Goal: Transaction & Acquisition: Book appointment/travel/reservation

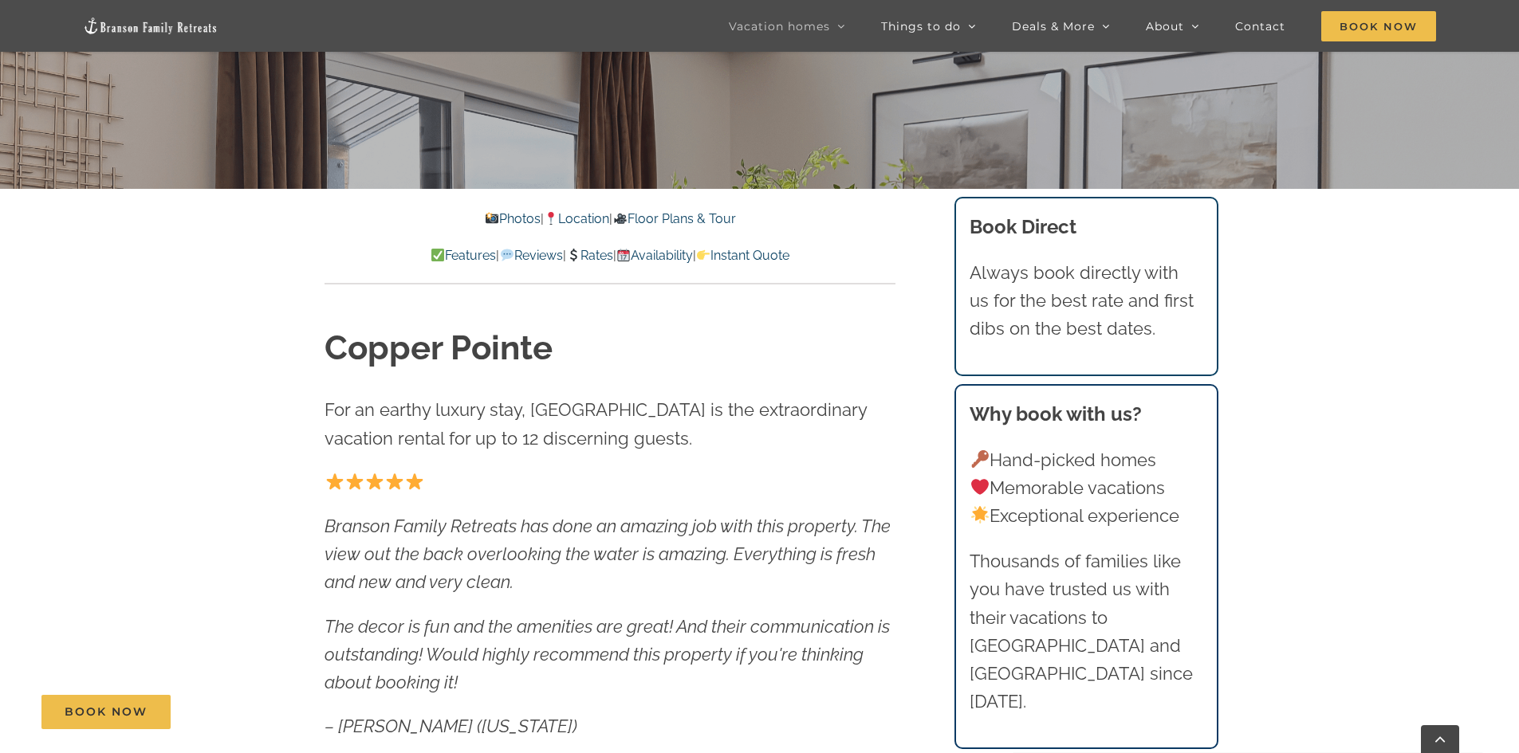
scroll to position [638, 0]
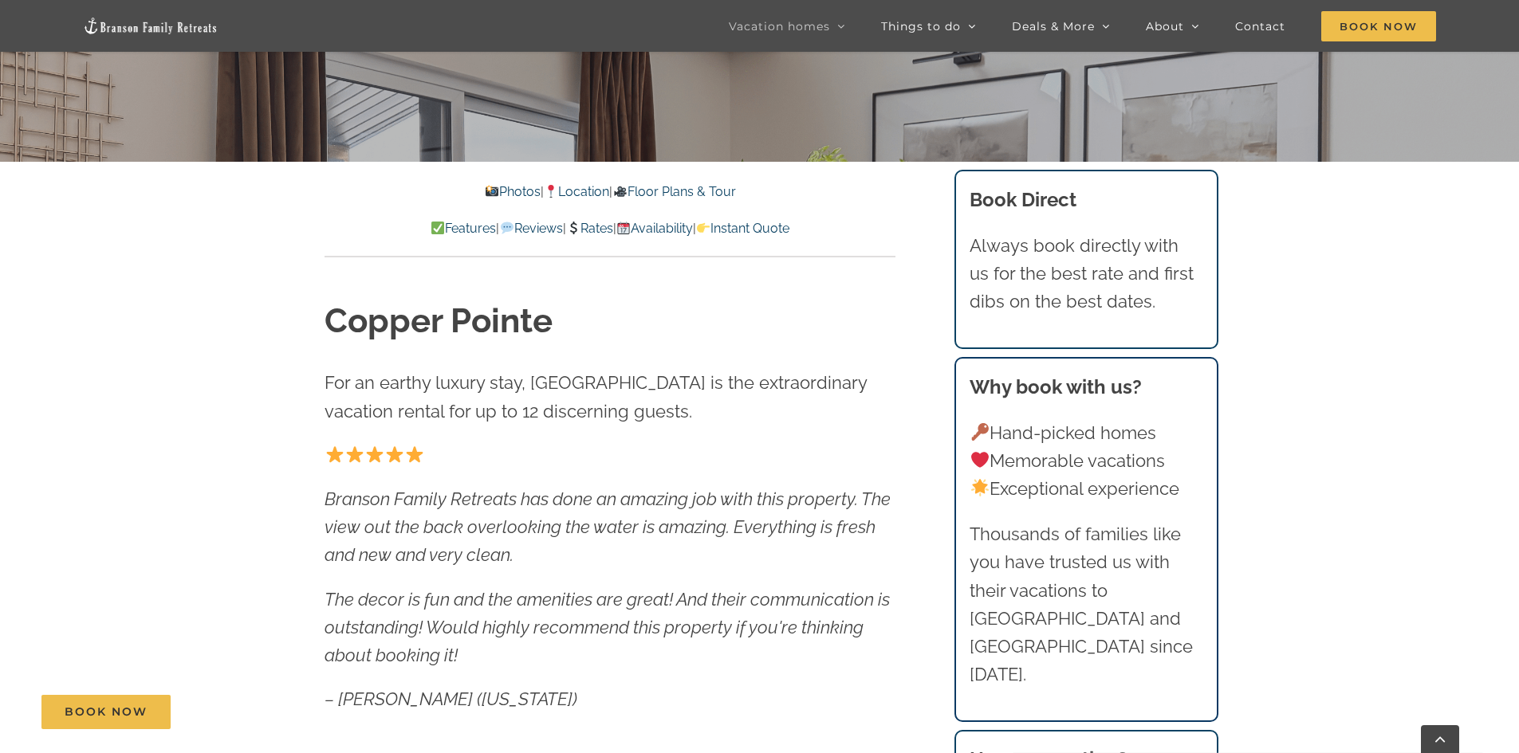
click at [602, 225] on link "Rates" at bounding box center [589, 228] width 47 height 15
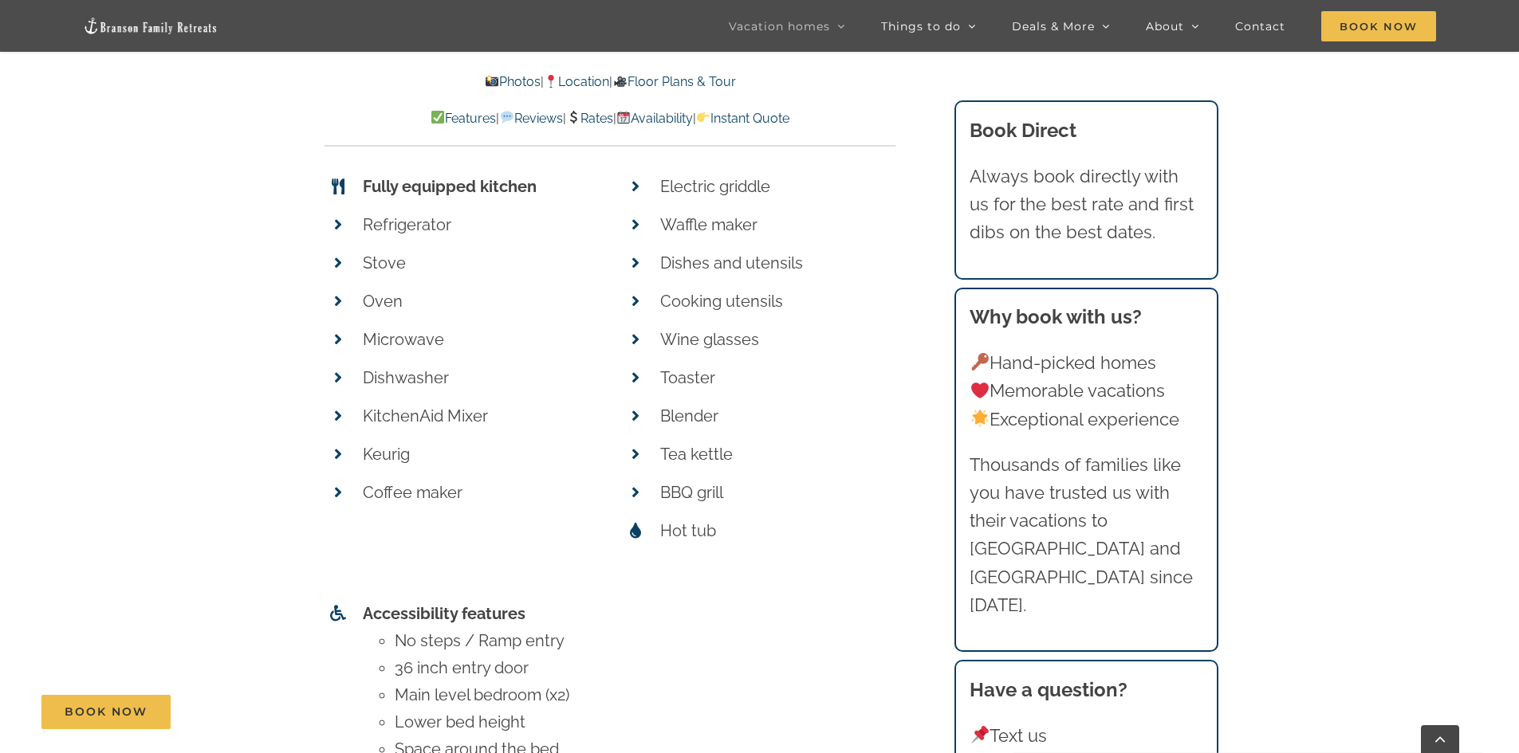
scroll to position [6092, 0]
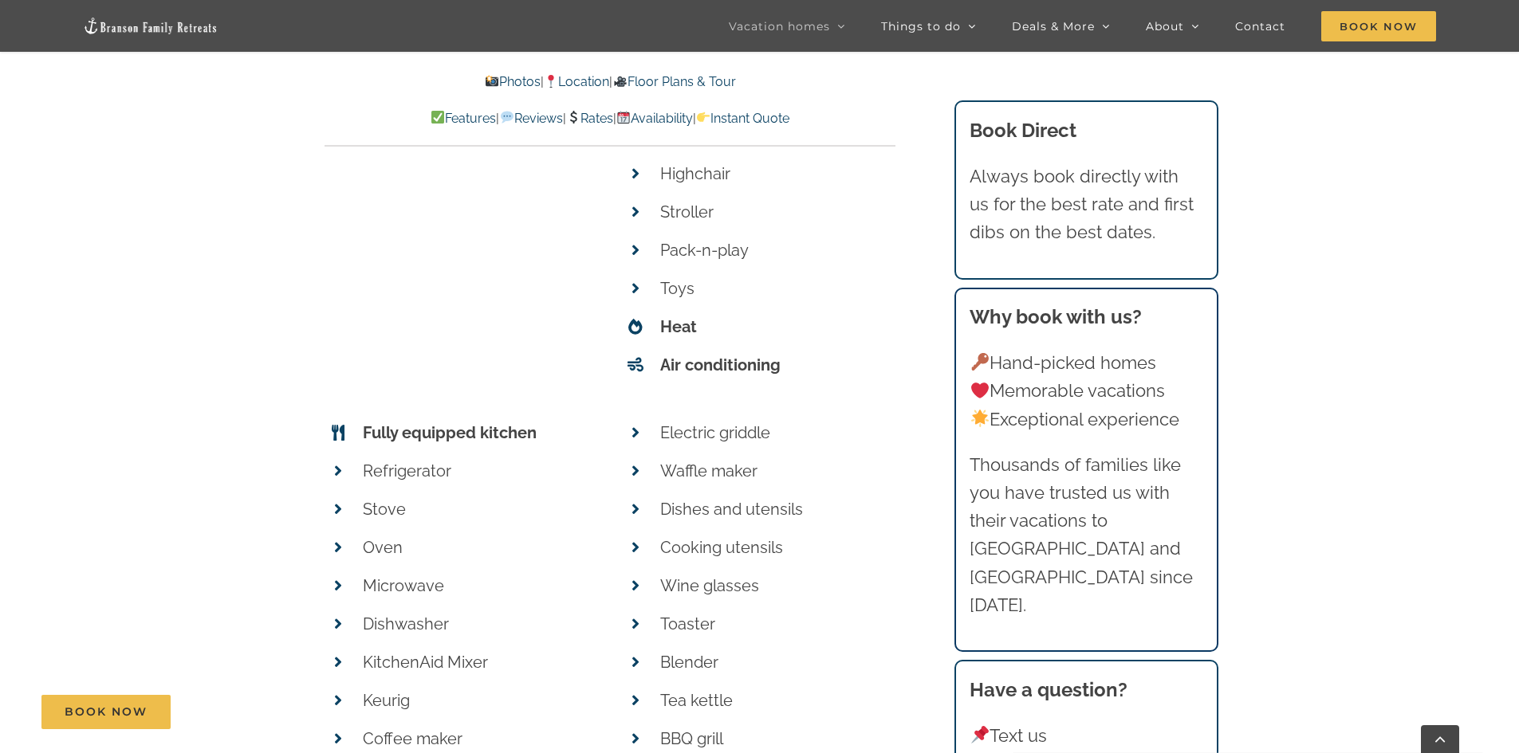
click at [675, 116] on link "Availability" at bounding box center [654, 118] width 77 height 15
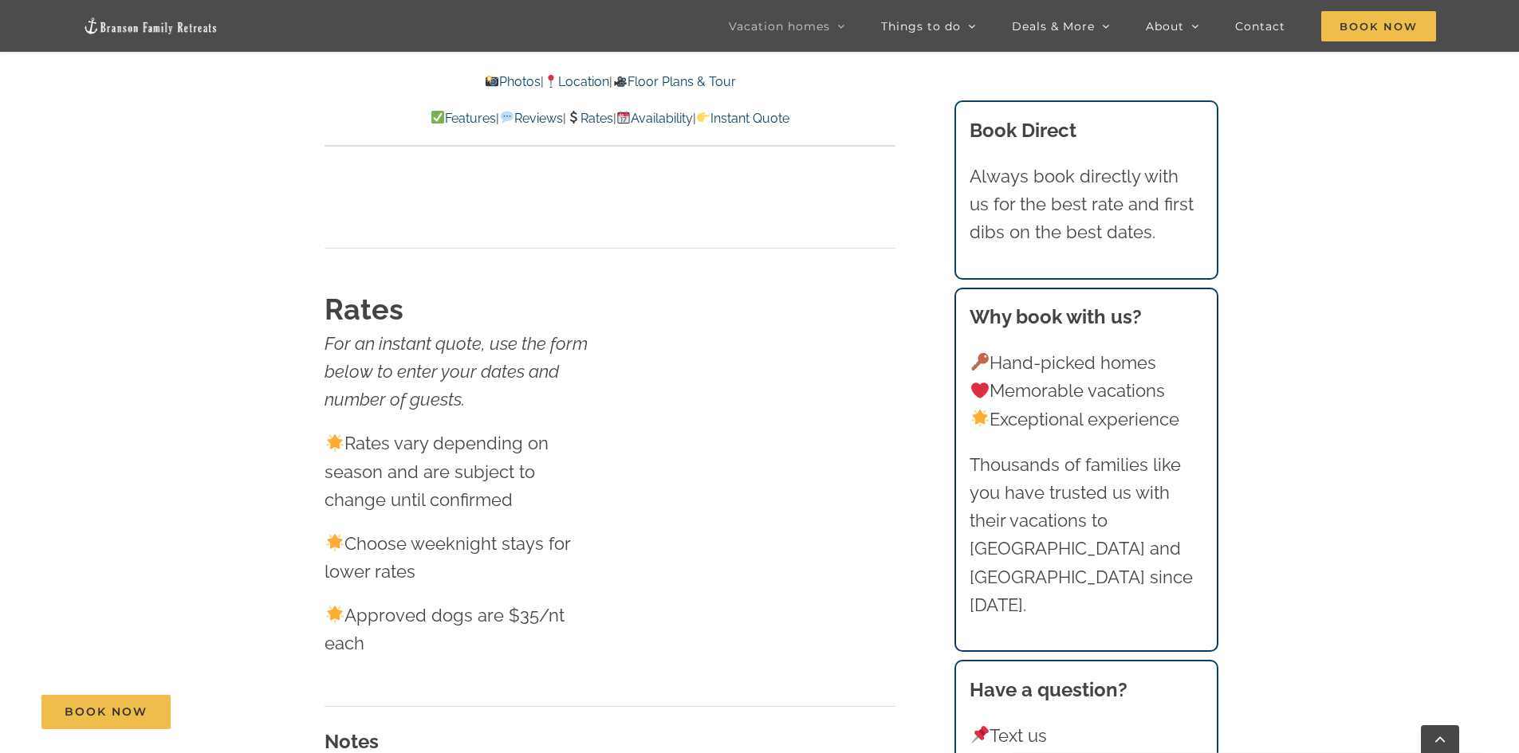
scroll to position [8643, 0]
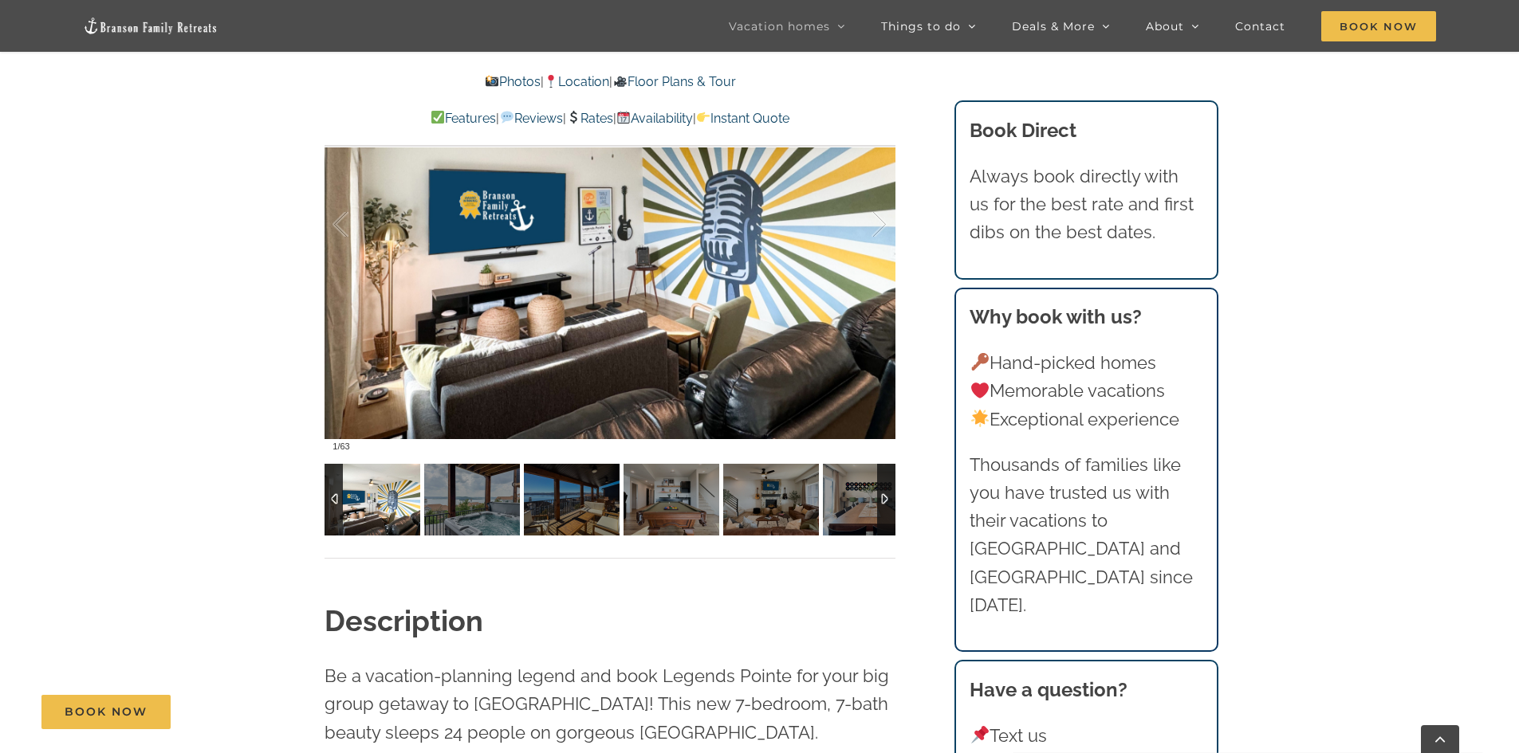
scroll to position [1276, 0]
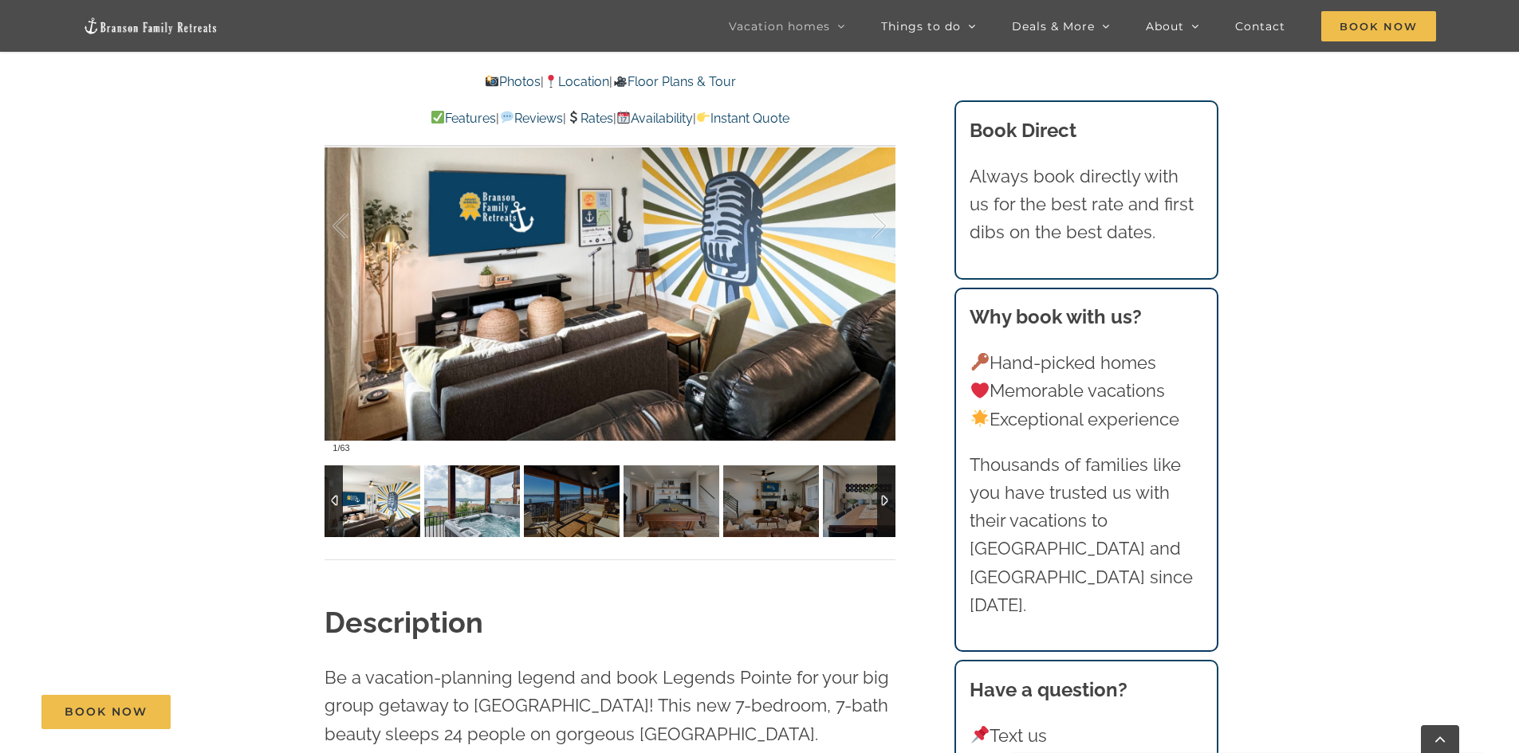
click at [499, 514] on img at bounding box center [472, 502] width 96 height 72
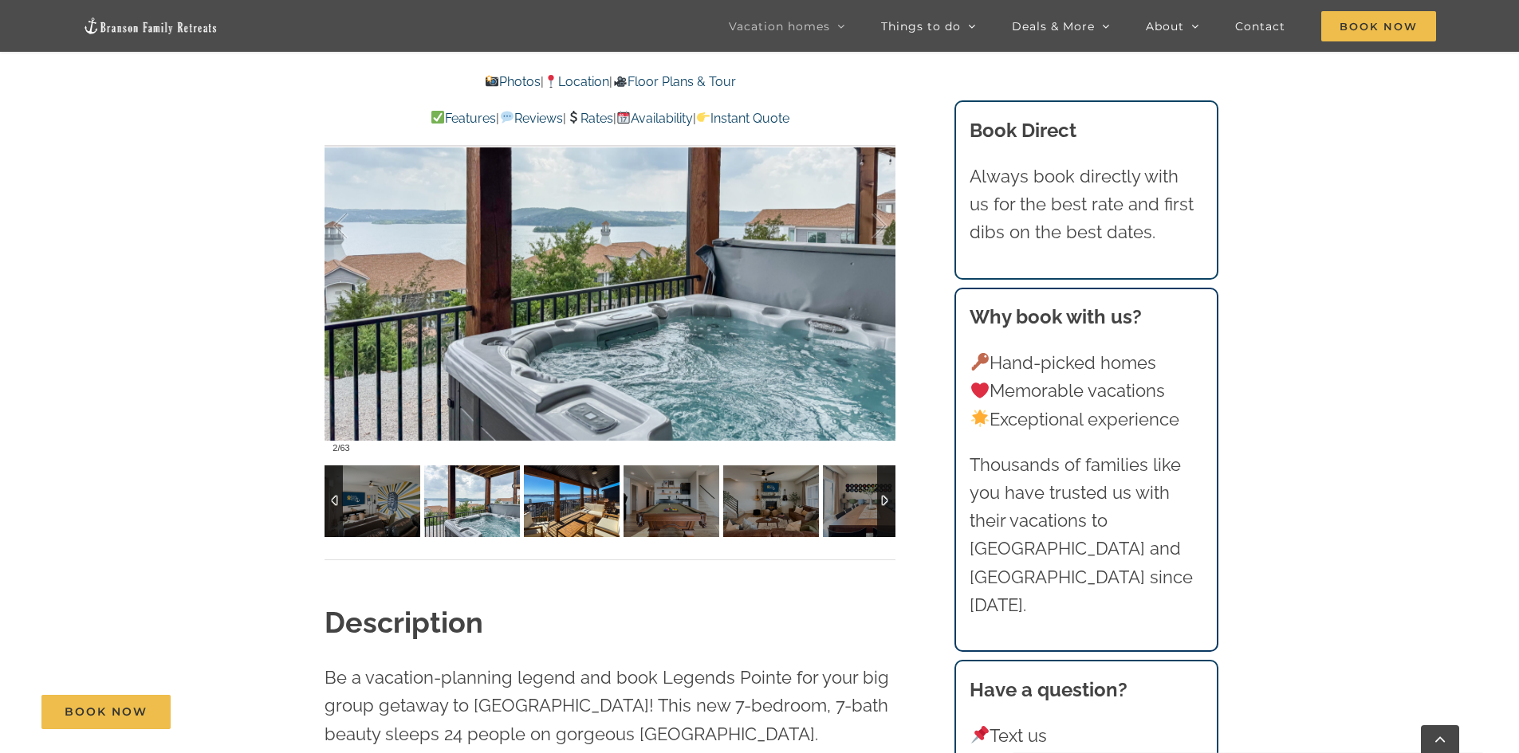
click at [548, 511] on img at bounding box center [572, 502] width 96 height 72
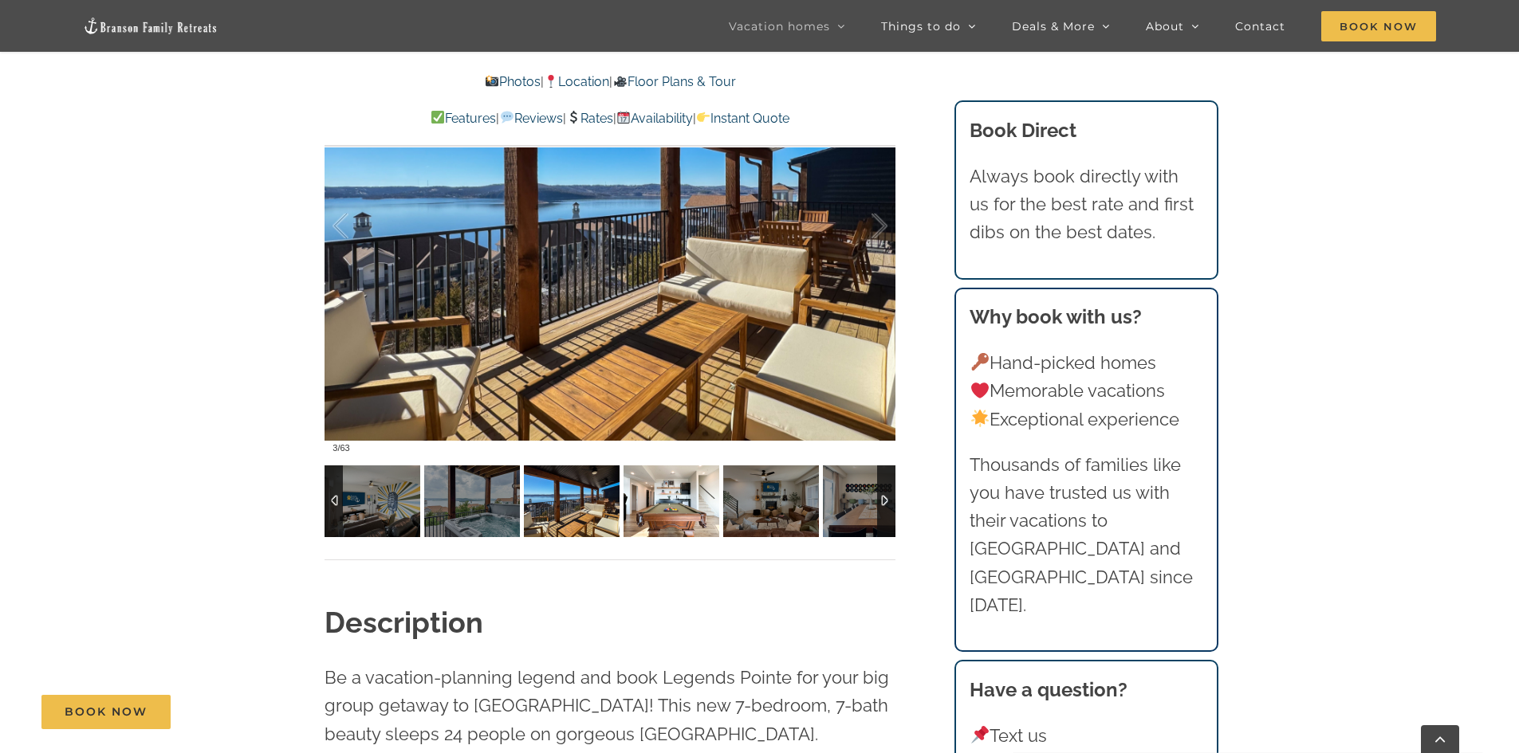
click at [666, 509] on img at bounding box center [671, 502] width 96 height 72
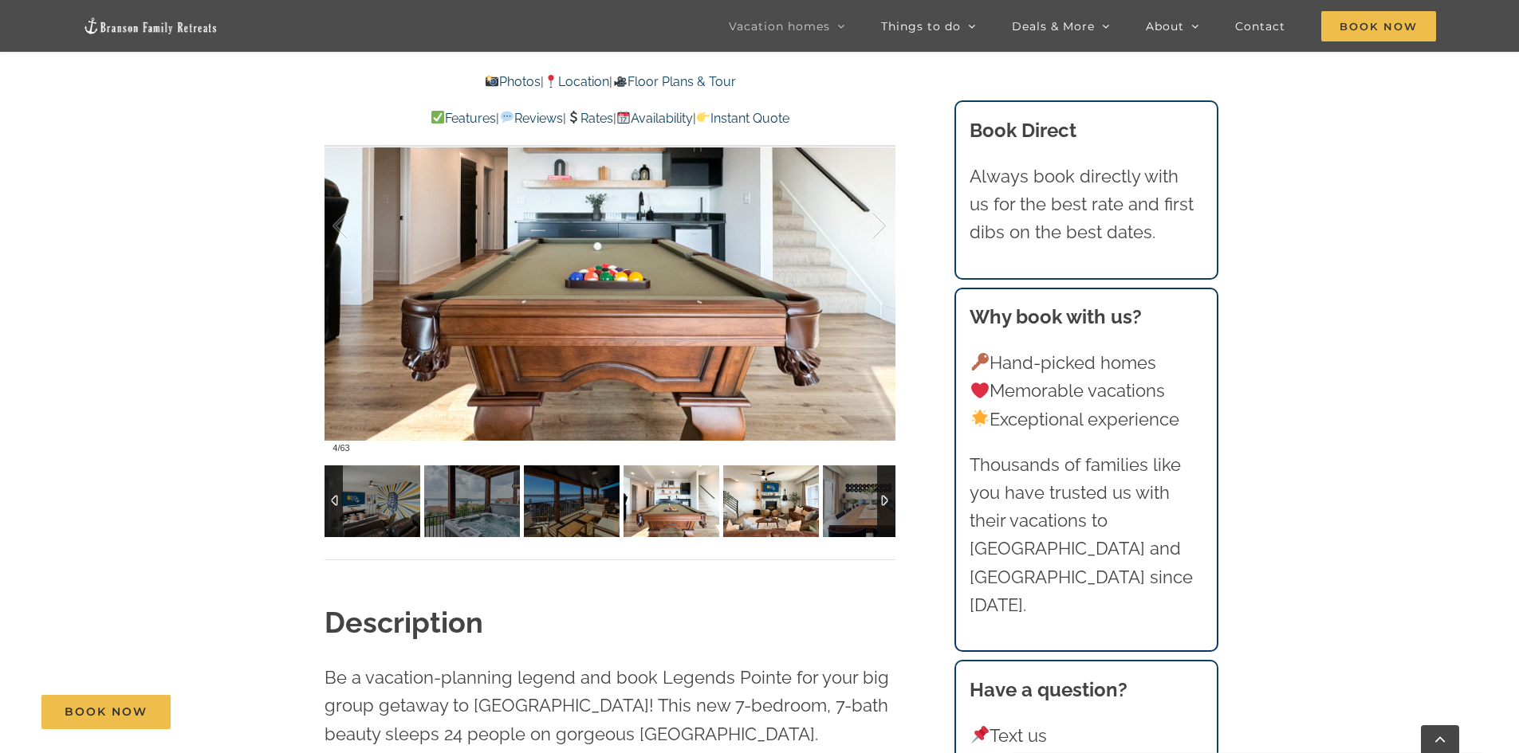
click at [756, 512] on img at bounding box center [771, 502] width 96 height 72
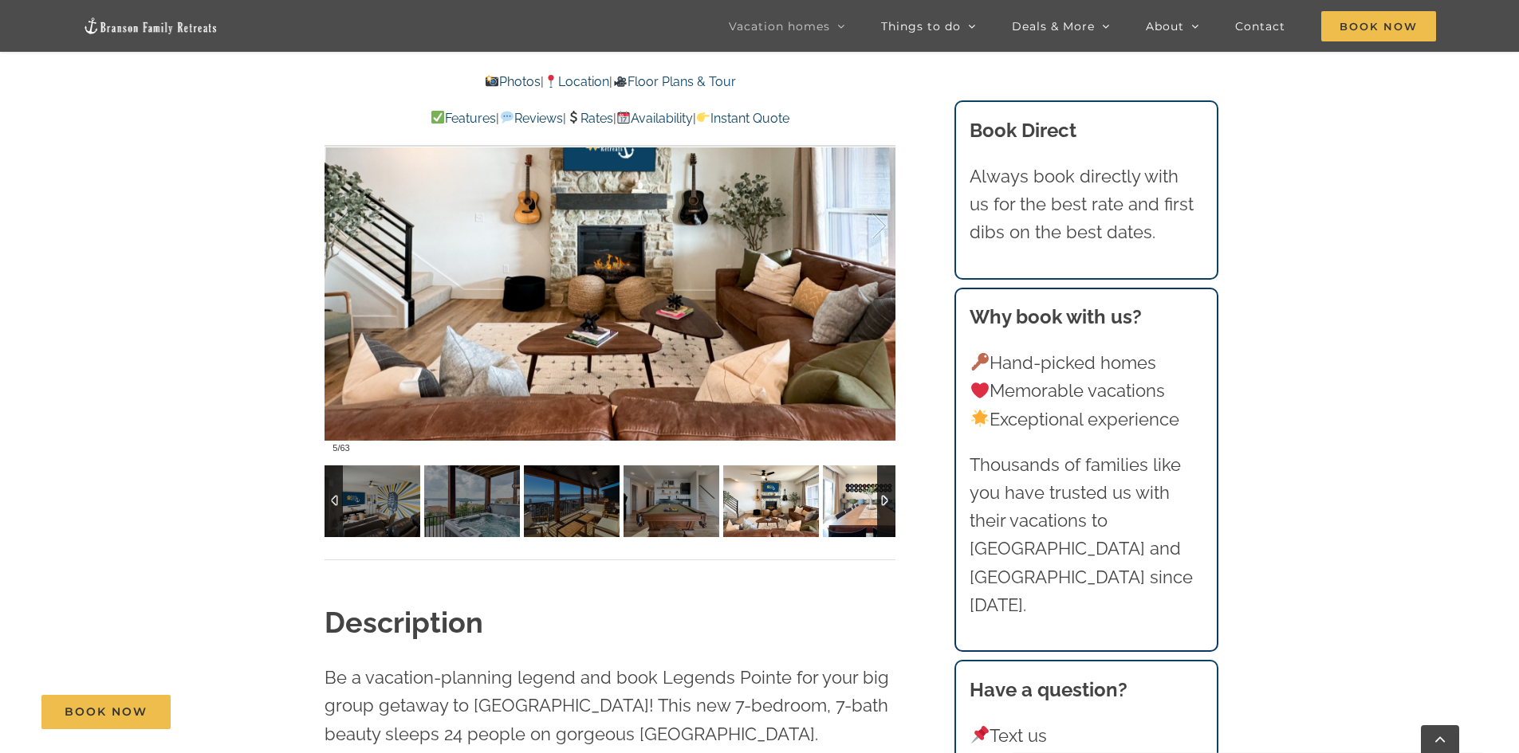
click at [867, 513] on img at bounding box center [871, 502] width 96 height 72
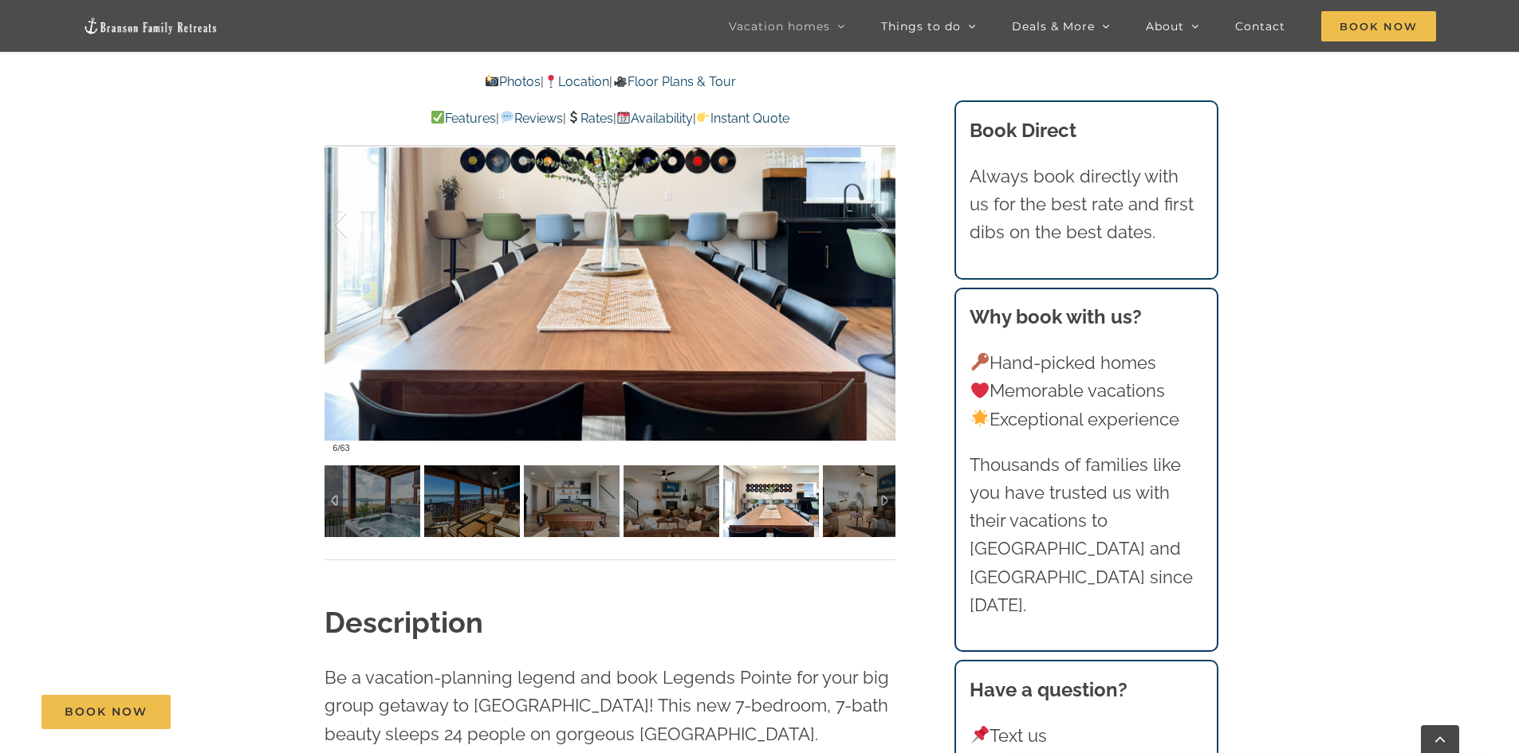
click at [887, 504] on div at bounding box center [886, 502] width 18 height 72
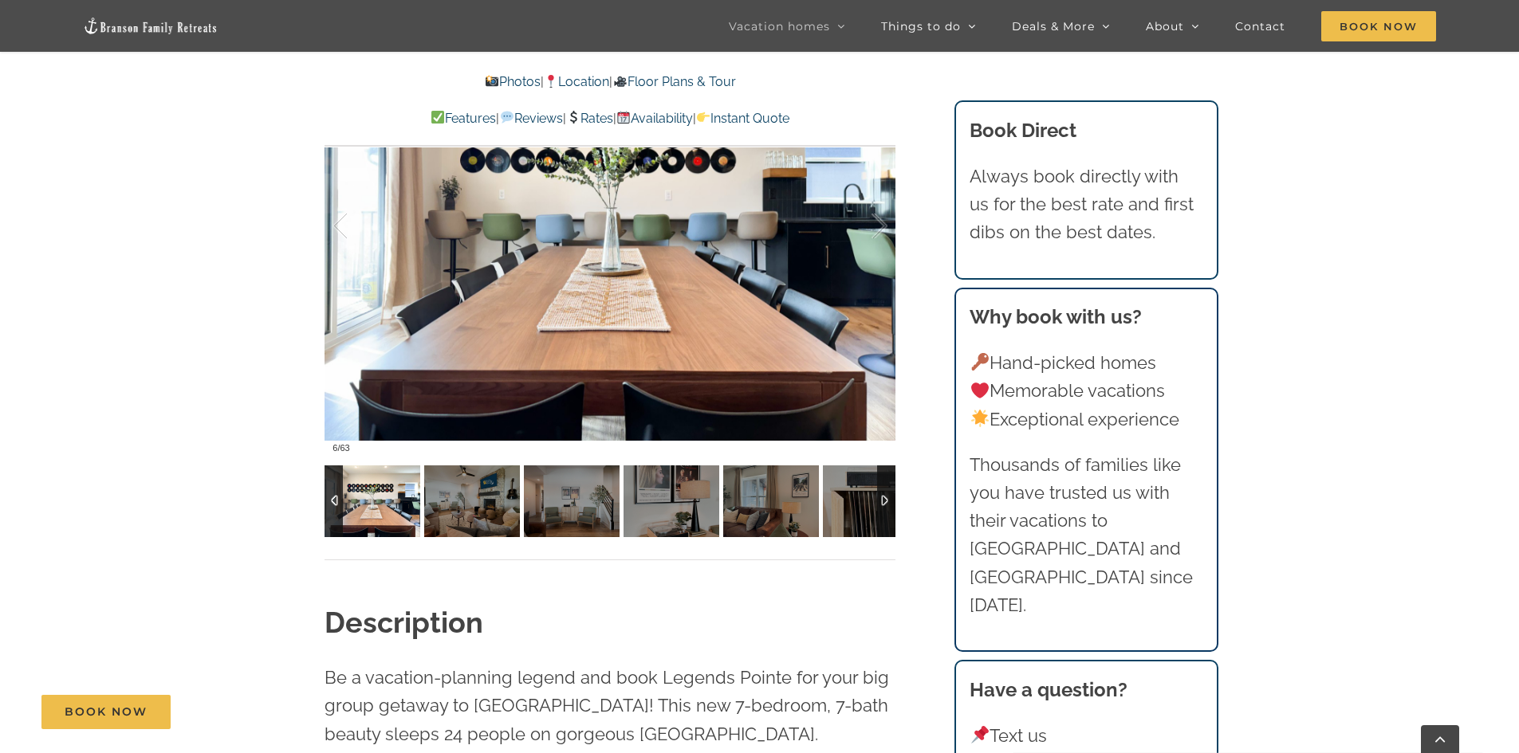
click at [887, 504] on div at bounding box center [886, 502] width 18 height 72
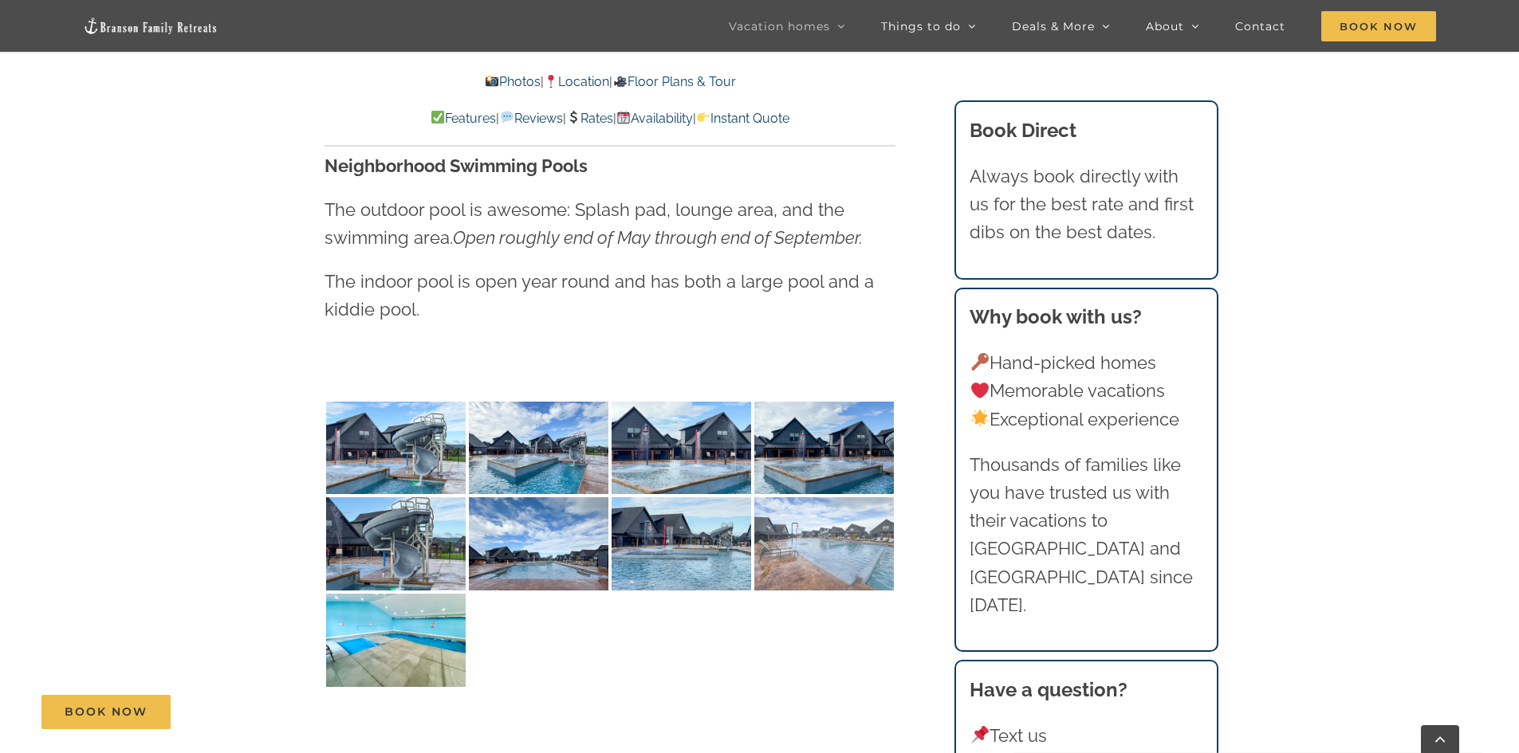
scroll to position [3428, 0]
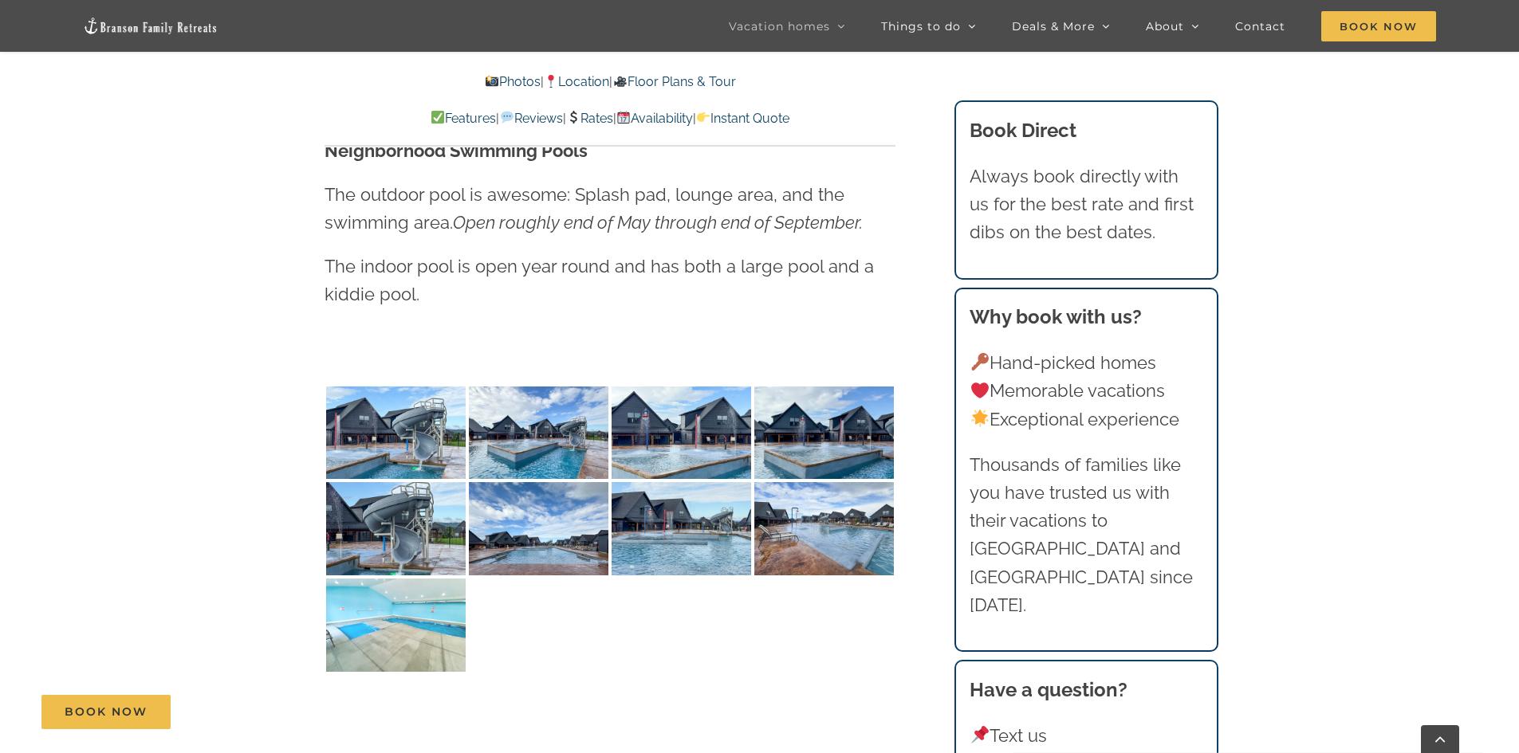
click at [454, 634] on img at bounding box center [396, 625] width 140 height 93
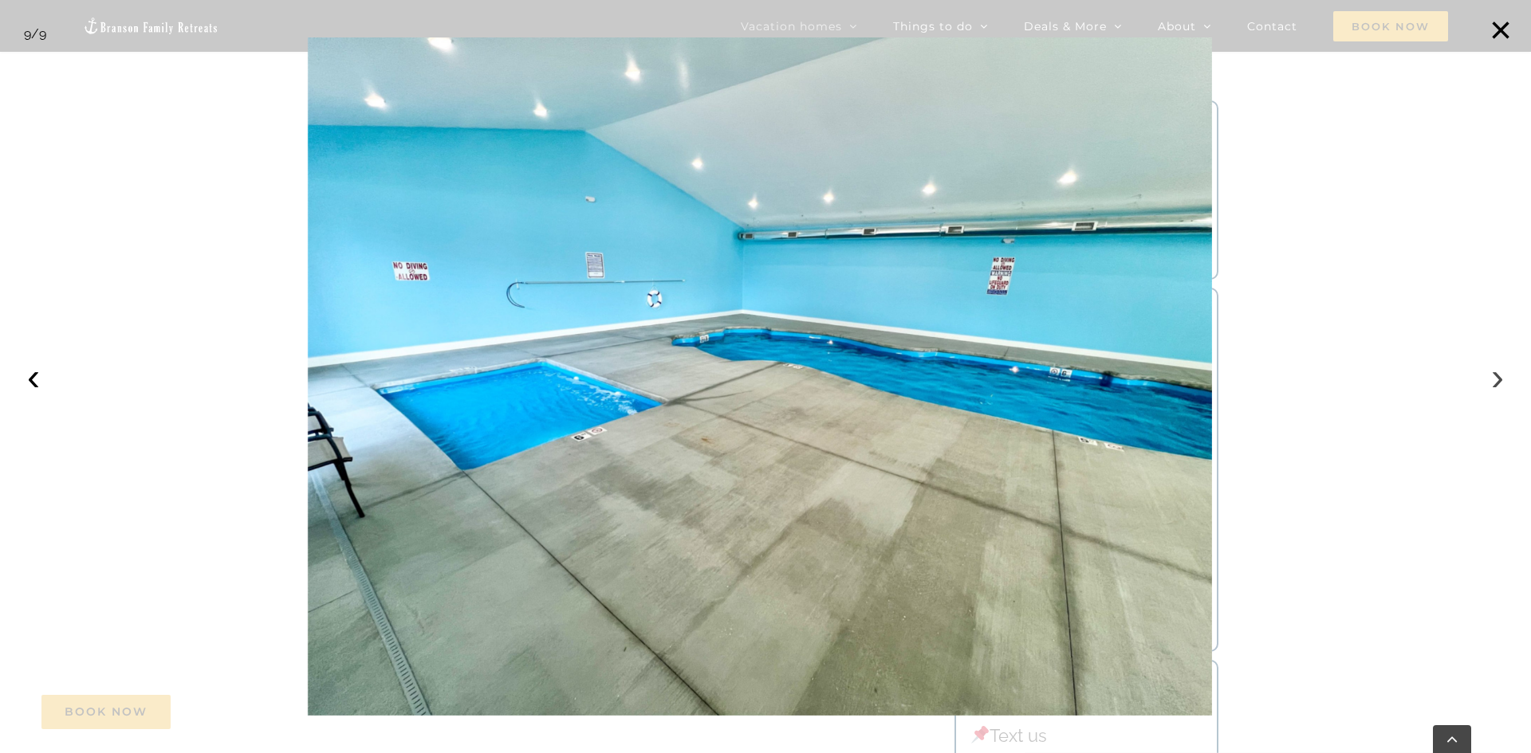
click at [1504, 383] on button "›" at bounding box center [1497, 377] width 35 height 35
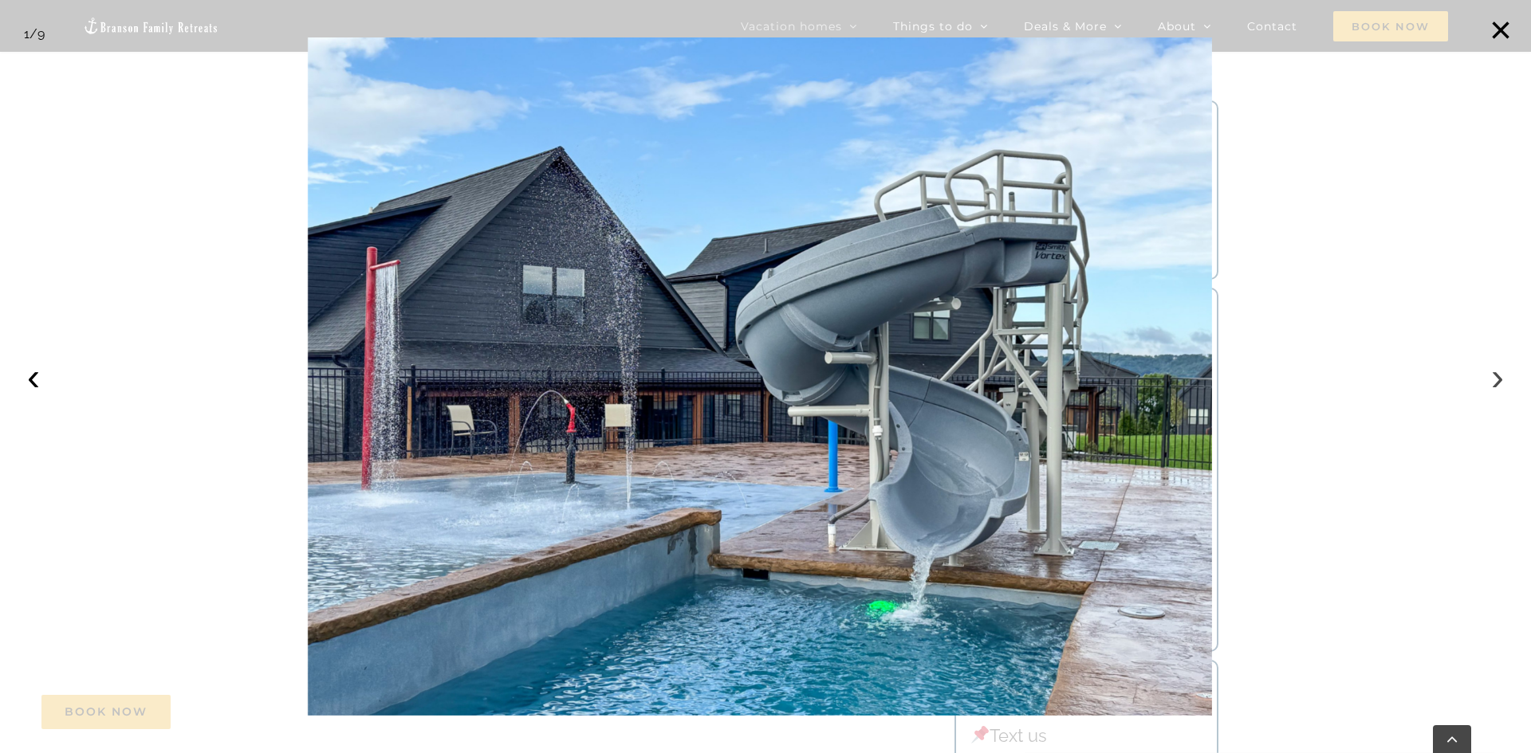
click at [1503, 383] on button "›" at bounding box center [1497, 377] width 35 height 35
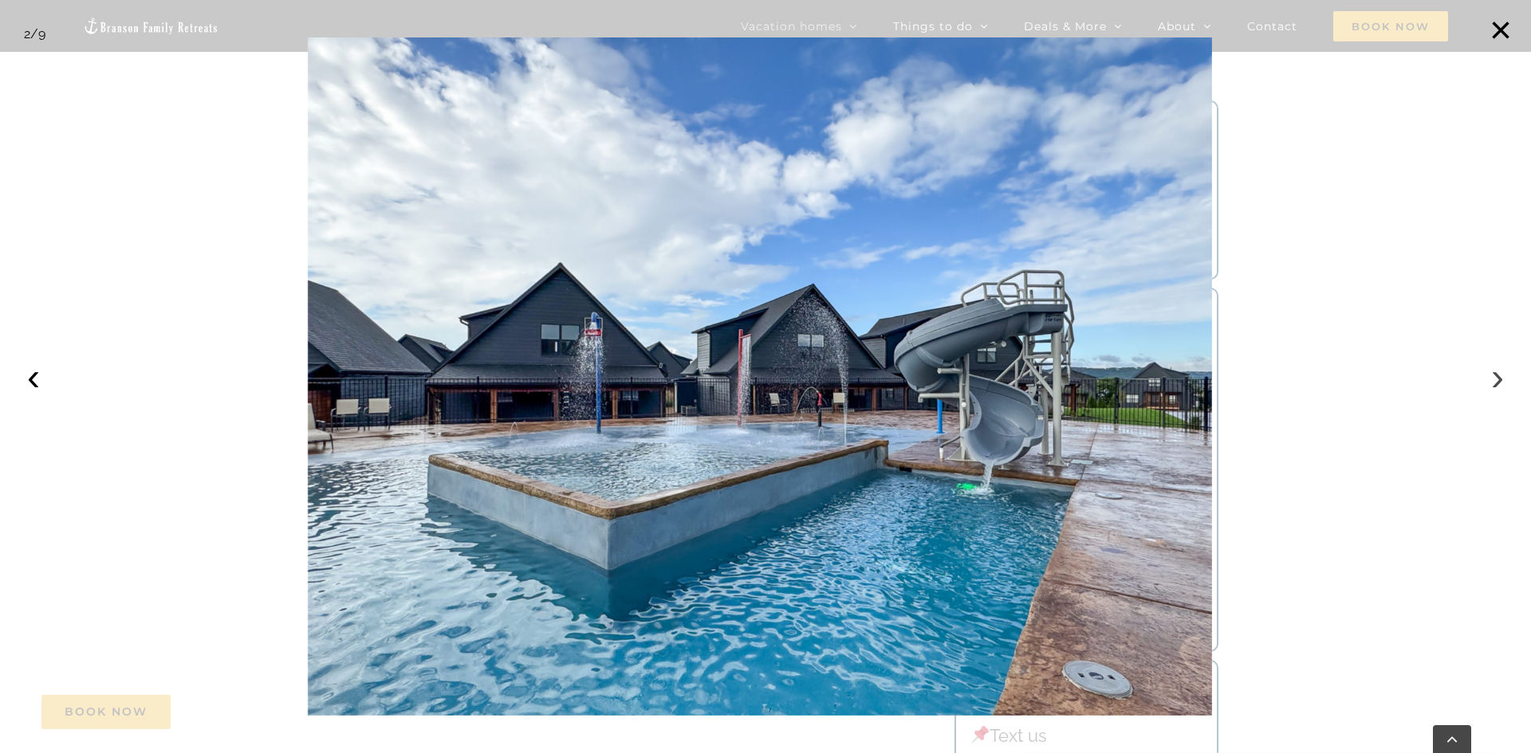
click at [1501, 385] on button "›" at bounding box center [1497, 377] width 35 height 35
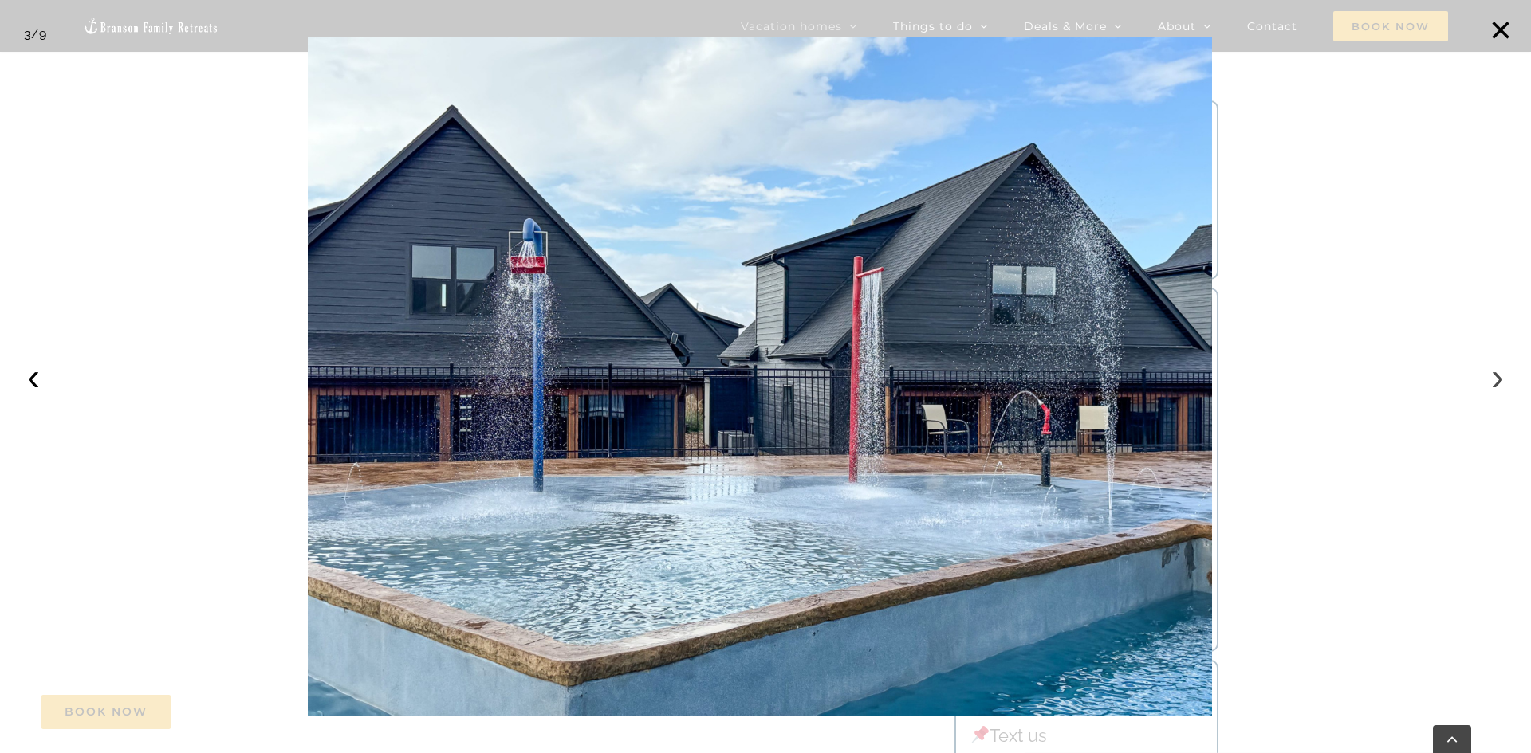
click at [1501, 385] on button "›" at bounding box center [1497, 377] width 35 height 35
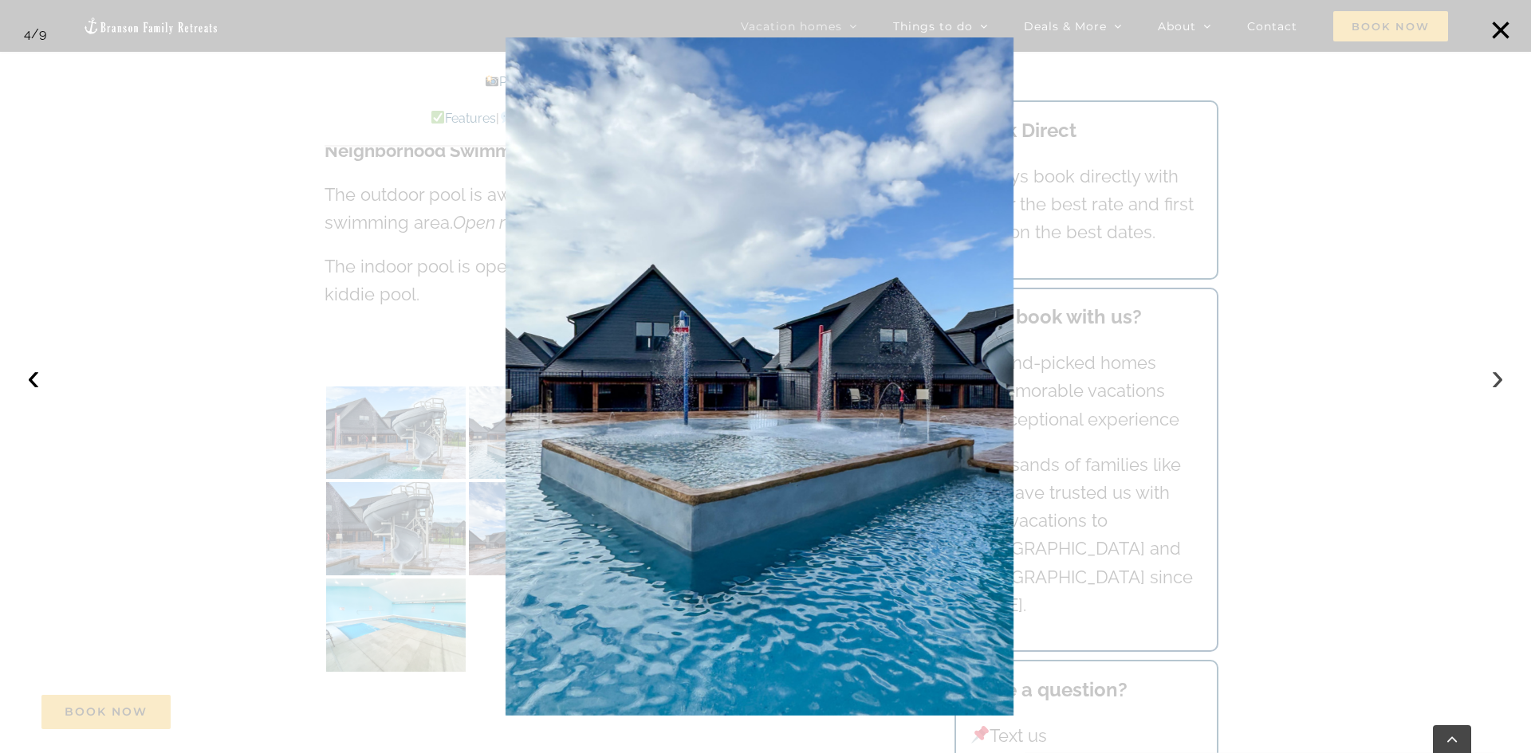
click at [1501, 385] on button "›" at bounding box center [1497, 377] width 35 height 35
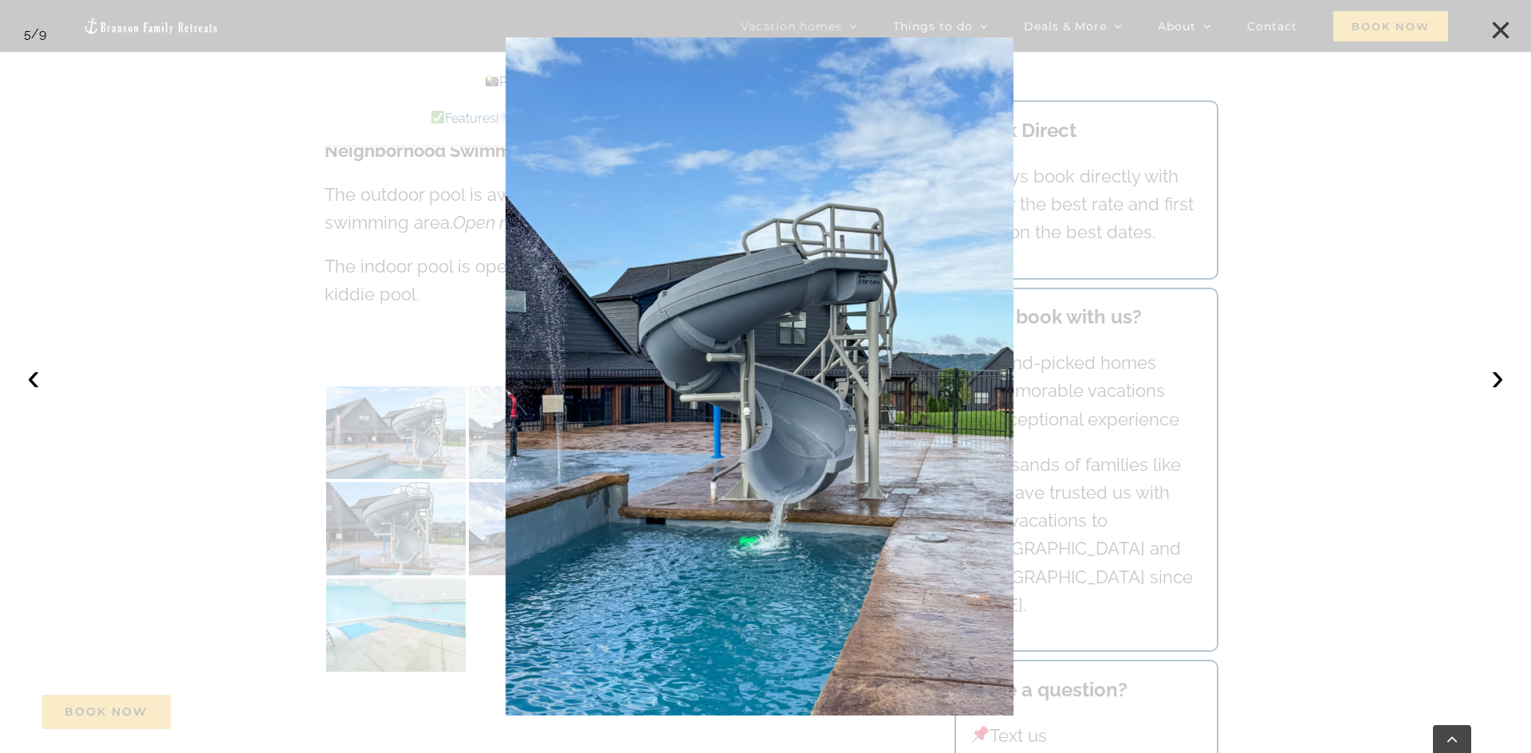
click at [1495, 24] on button "×" at bounding box center [1500, 30] width 35 height 35
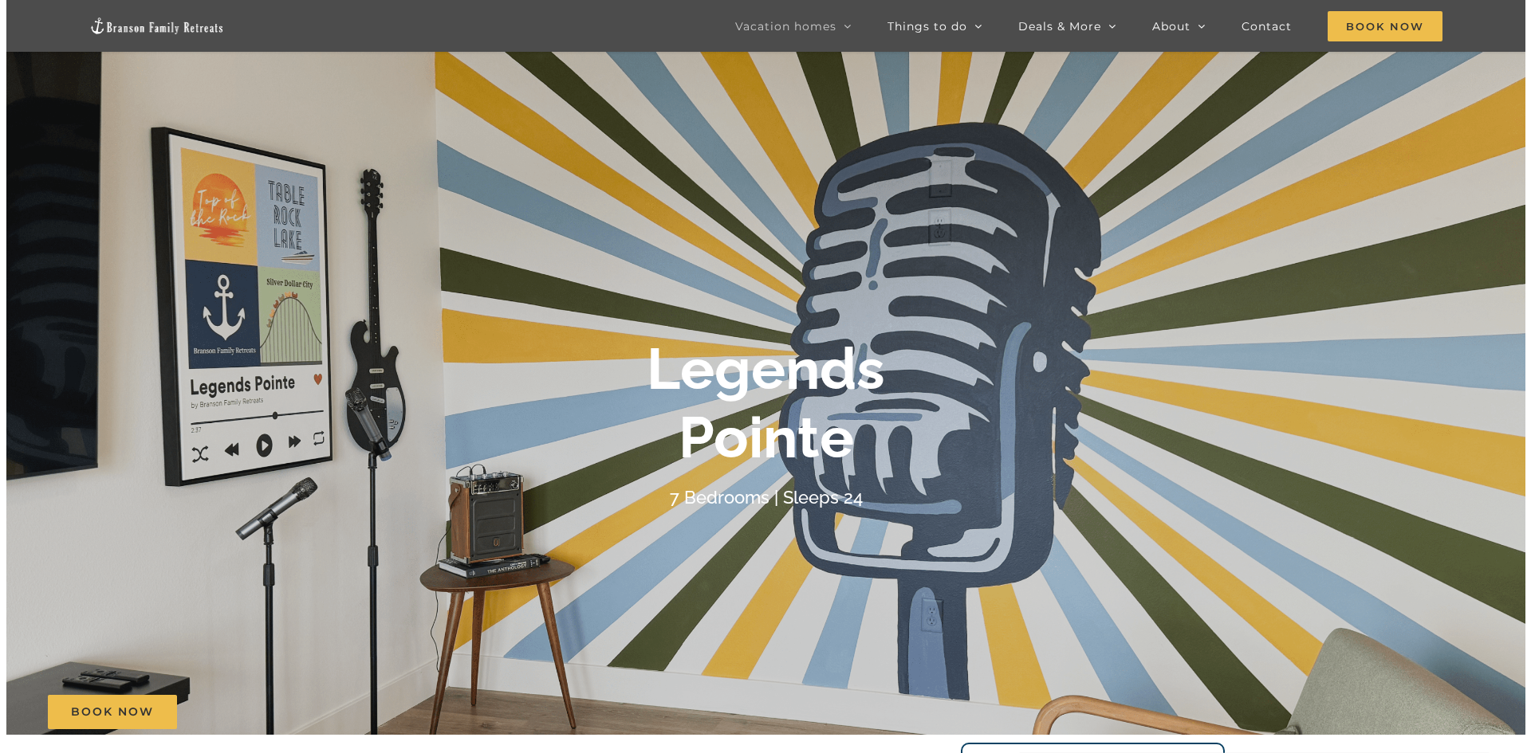
scroll to position [0, 0]
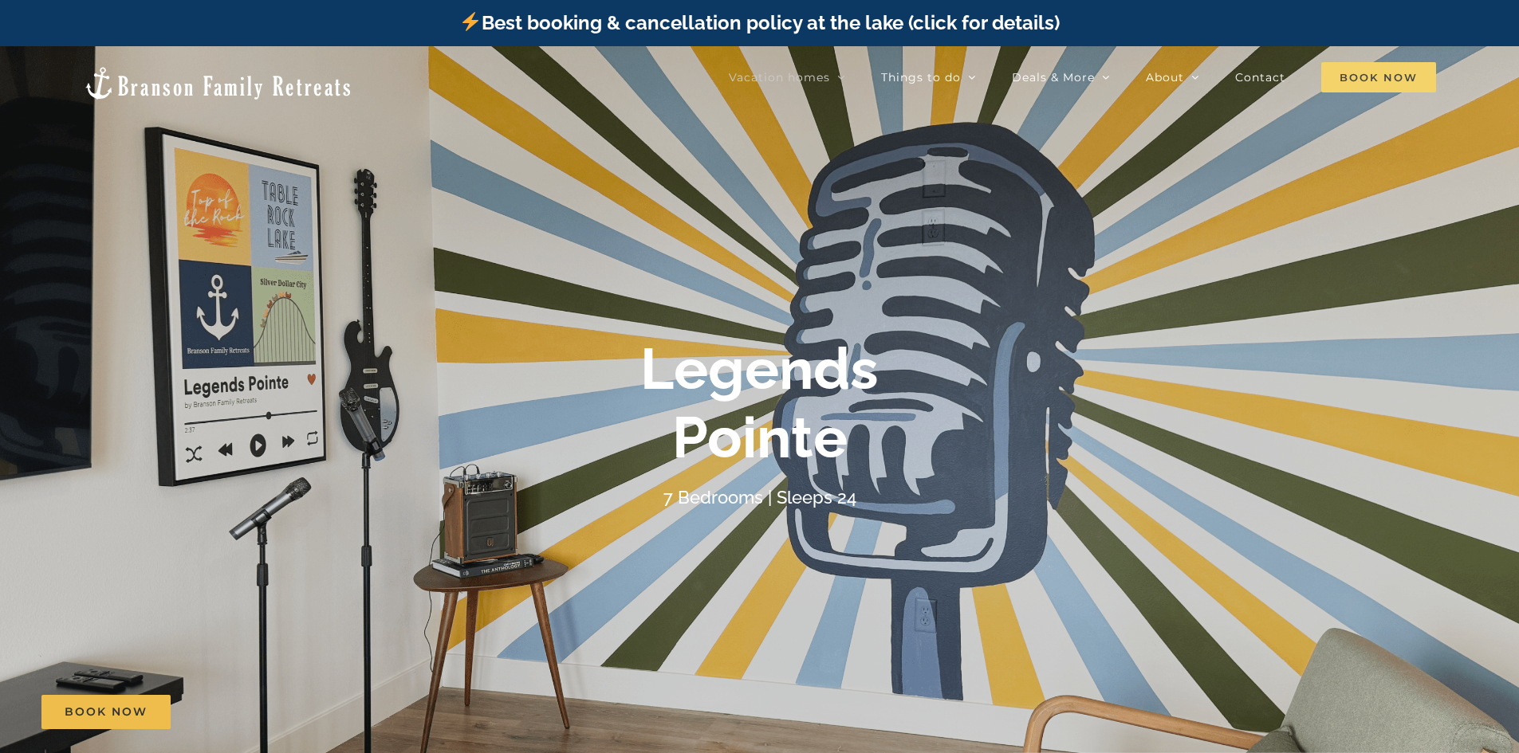
click at [1374, 81] on span "Book Now" at bounding box center [1378, 77] width 115 height 30
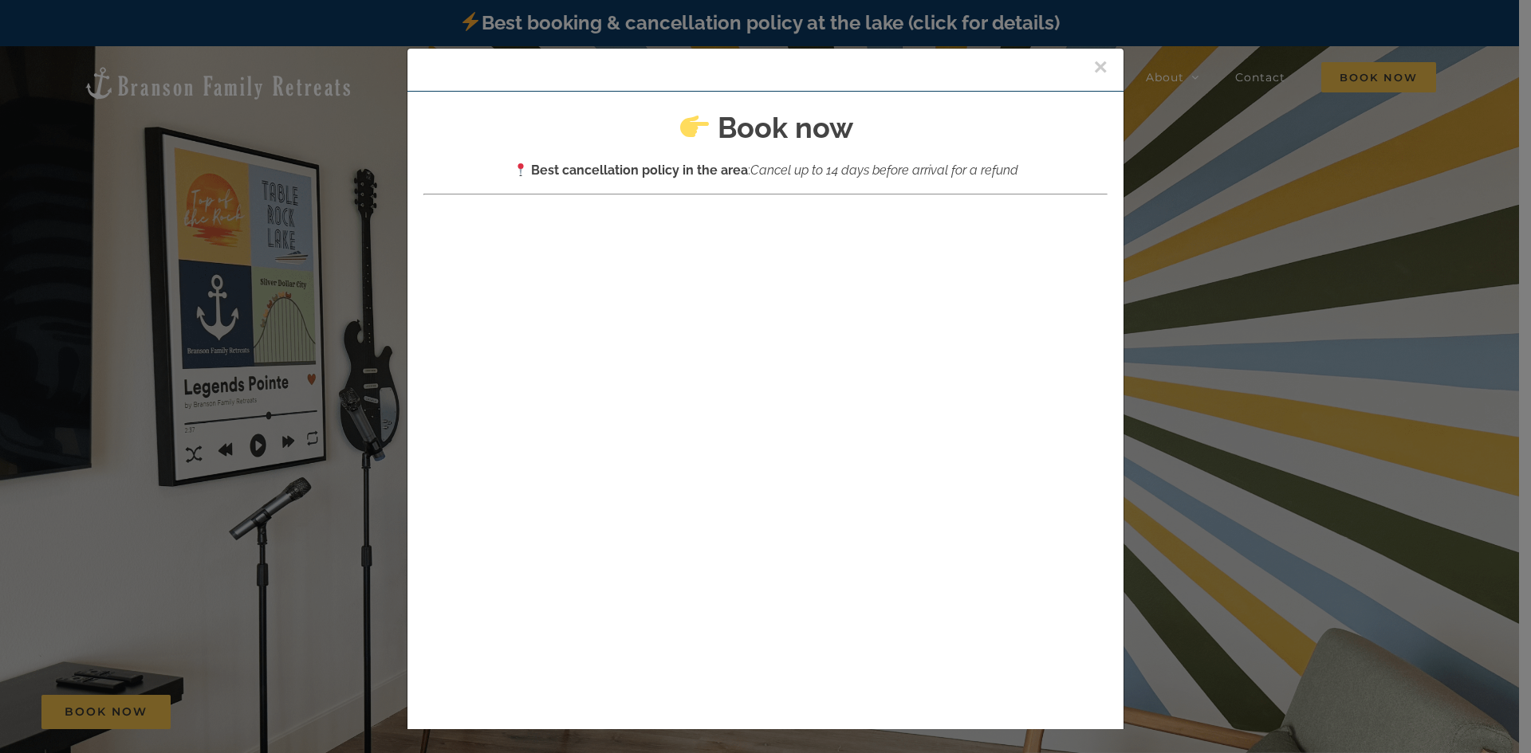
click at [1093, 63] on button "×" at bounding box center [1100, 67] width 14 height 24
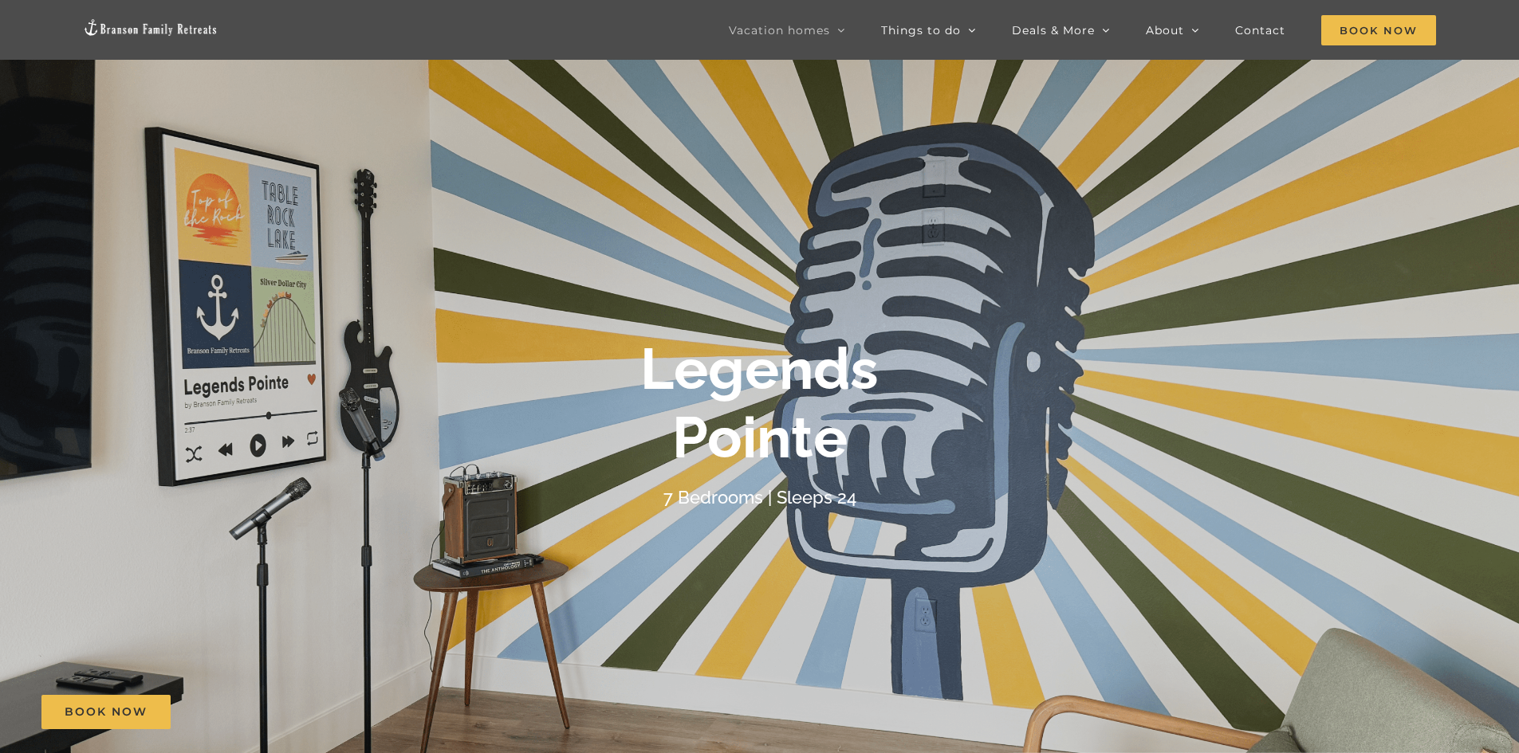
scroll to position [478, 0]
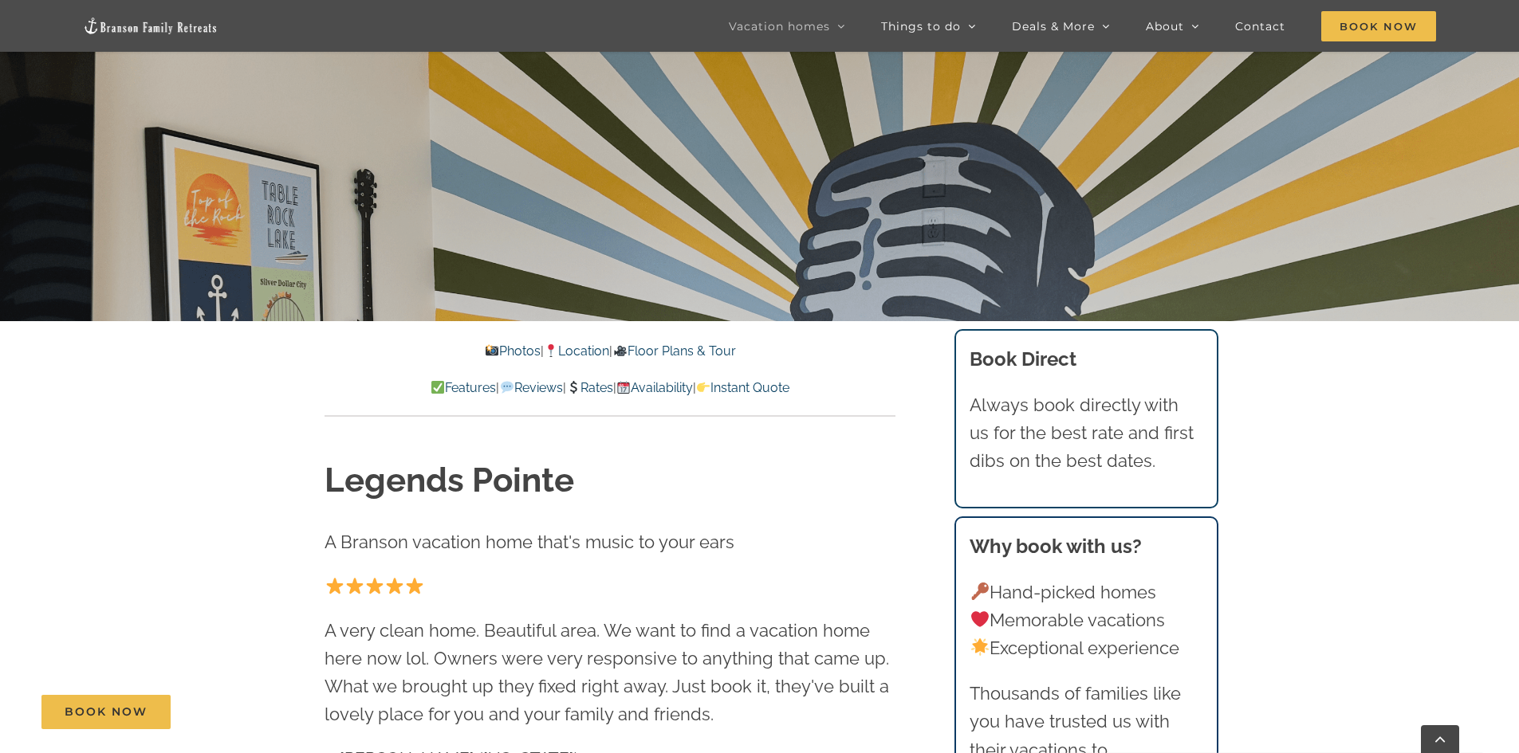
click at [600, 387] on link "Rates" at bounding box center [589, 387] width 47 height 15
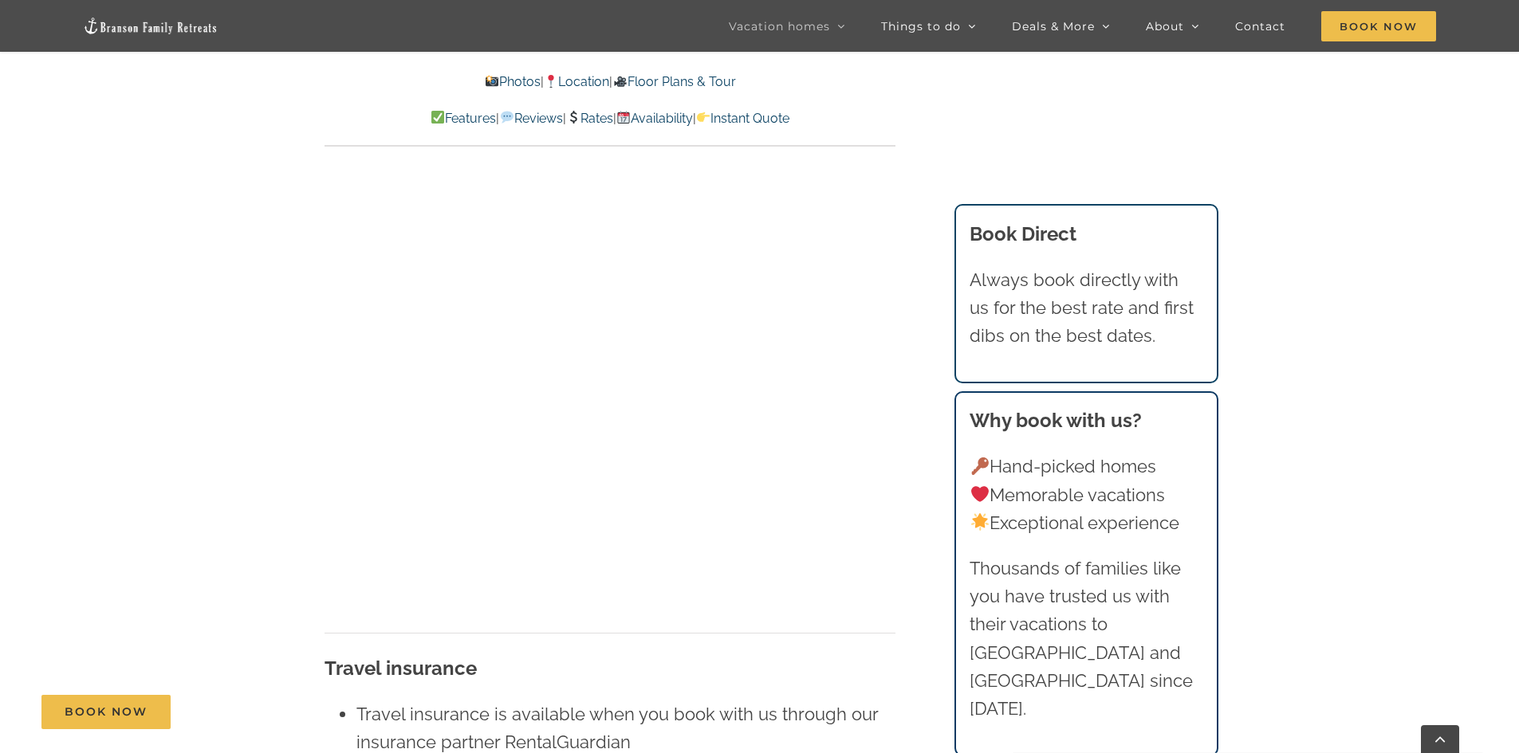
scroll to position [10122, 0]
